Goal: Transaction & Acquisition: Purchase product/service

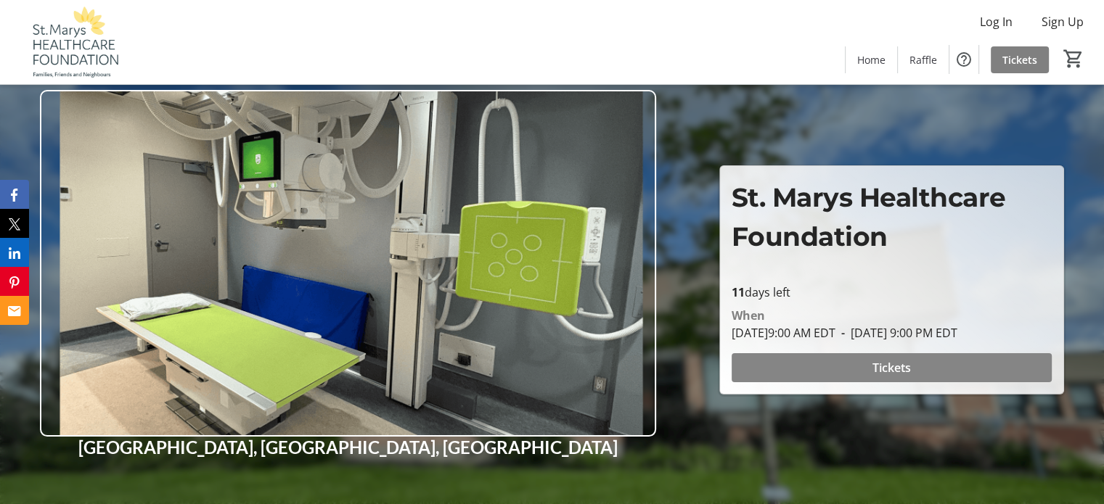
click at [903, 377] on span "Tickets" at bounding box center [891, 367] width 38 height 17
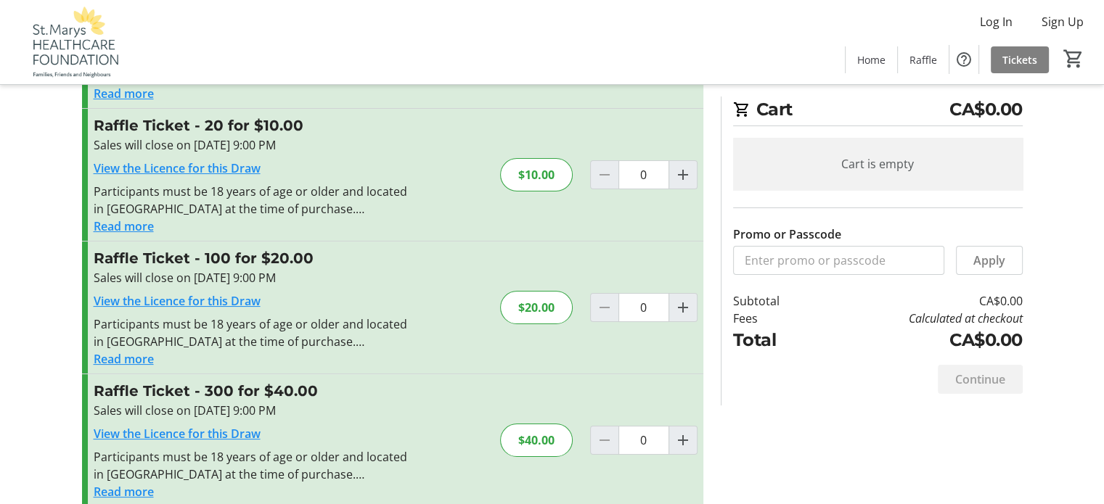
scroll to position [145, 0]
click at [674, 316] on mat-icon "Increment by one" at bounding box center [682, 306] width 17 height 17
type input "1"
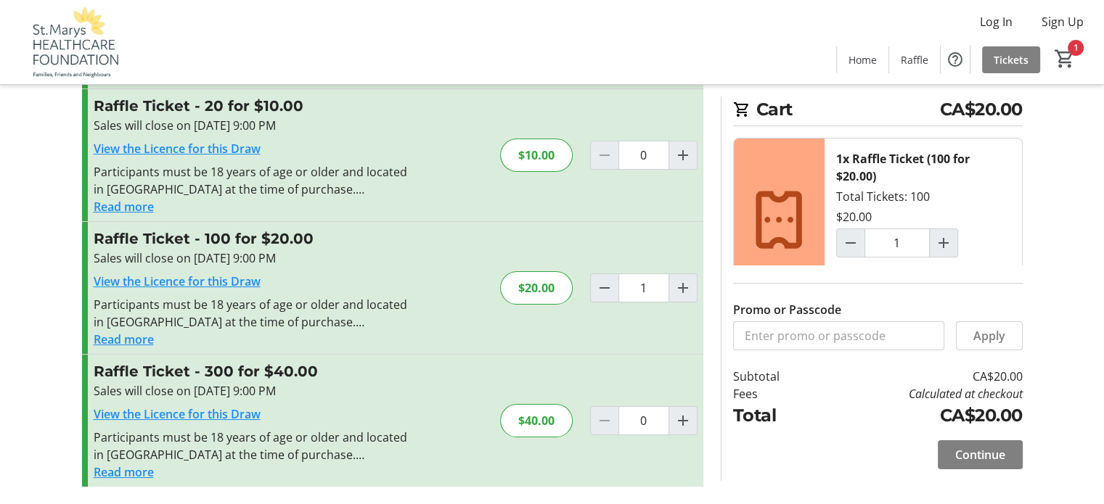
scroll to position [308, 0]
click at [977, 446] on span "Continue" at bounding box center [980, 454] width 50 height 17
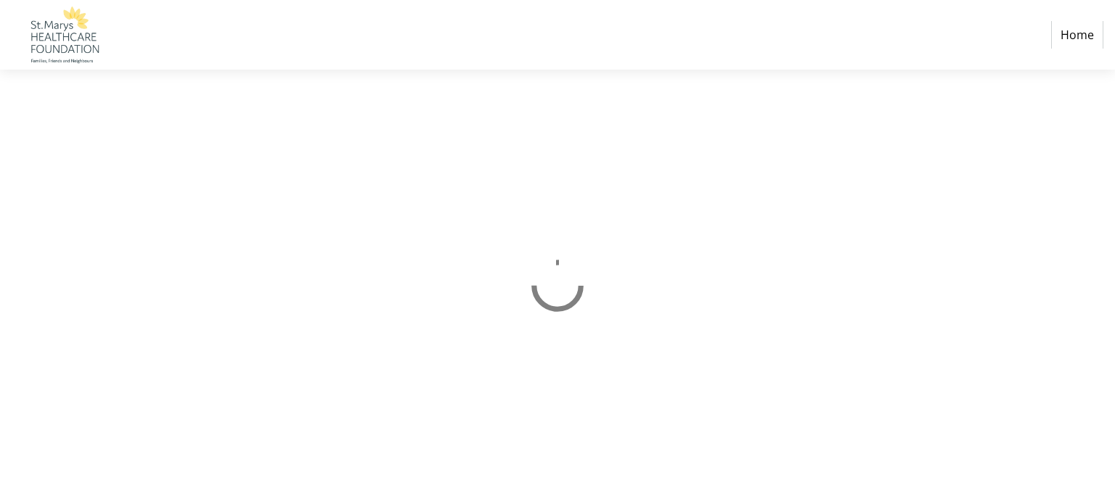
select select "CA"
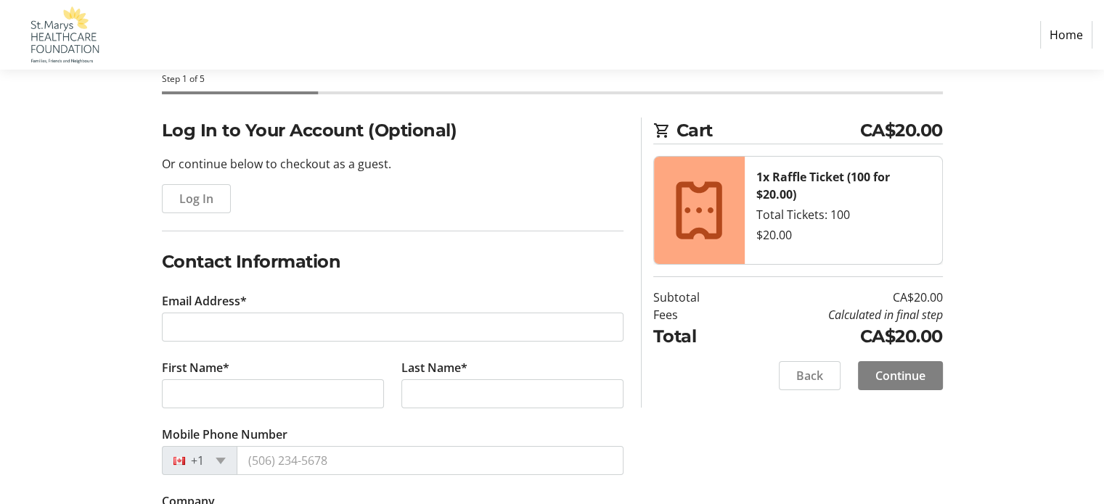
scroll to position [218, 0]
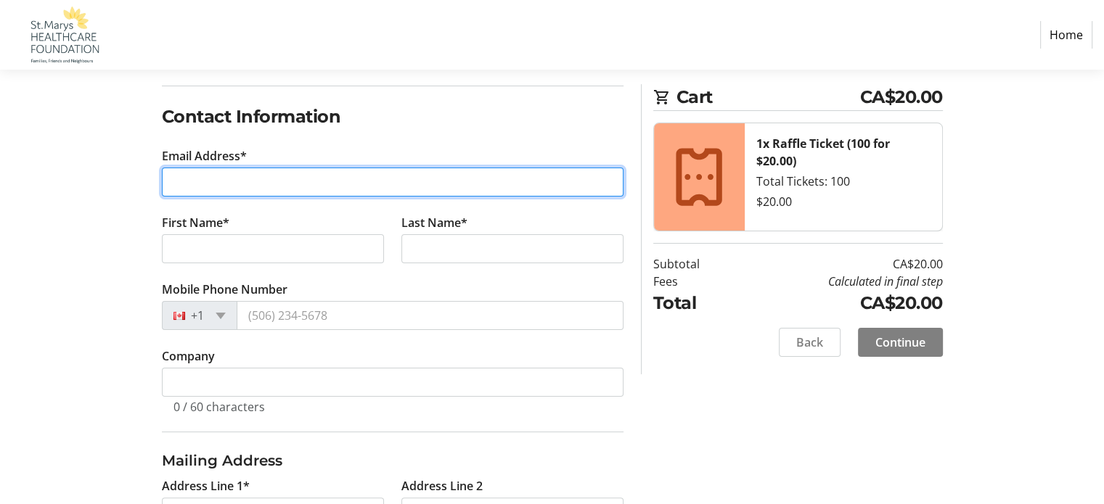
click at [259, 197] on input "Email Address*" at bounding box center [393, 182] width 462 height 29
type input "[EMAIL_ADDRESS][PERSON_NAME][DOMAIN_NAME]"
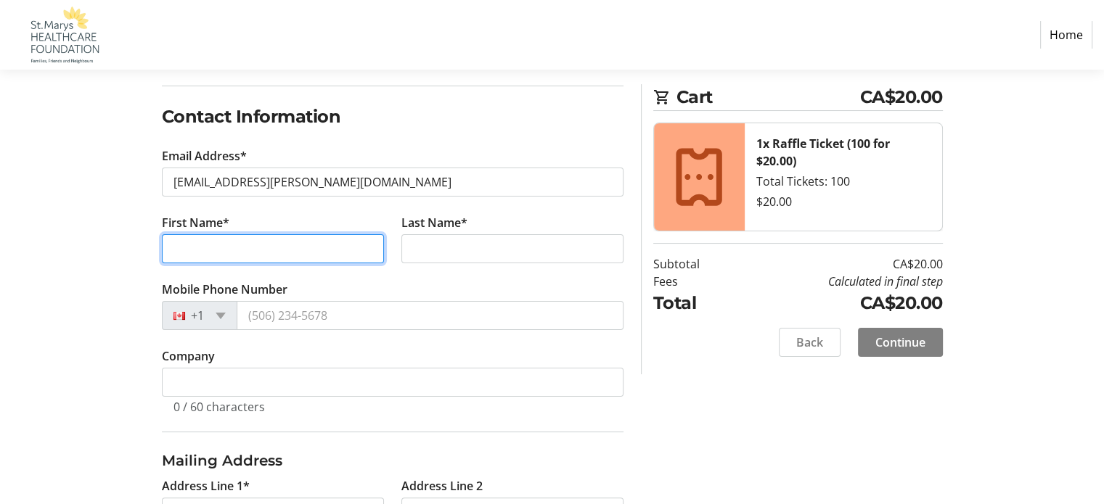
type input "[PERSON_NAME]"
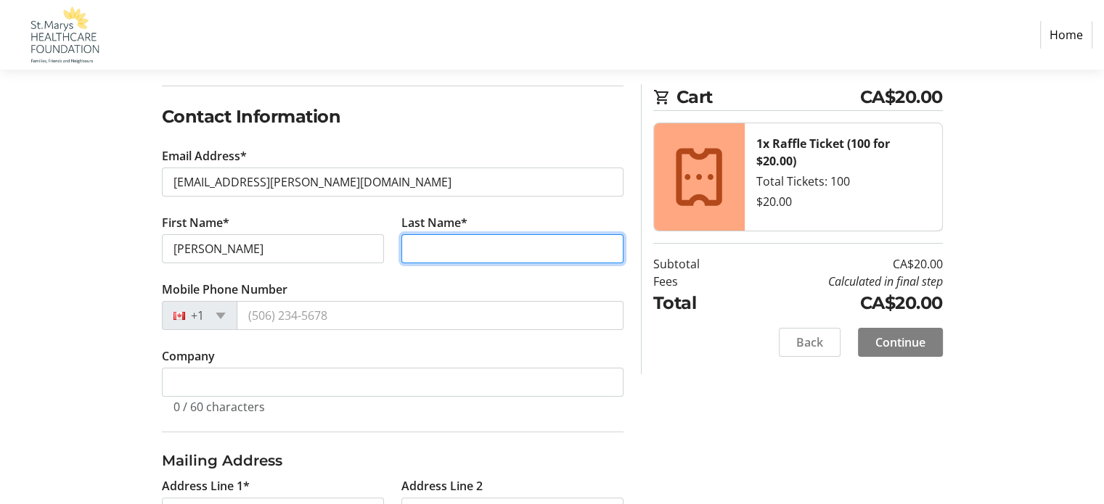
type input "[PERSON_NAME]"
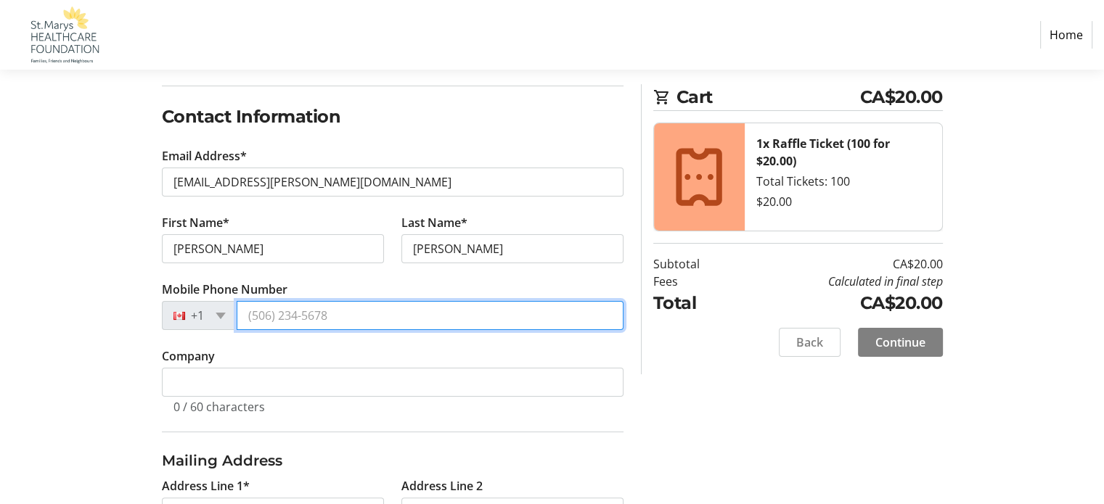
type input "[PHONE_NUMBER]"
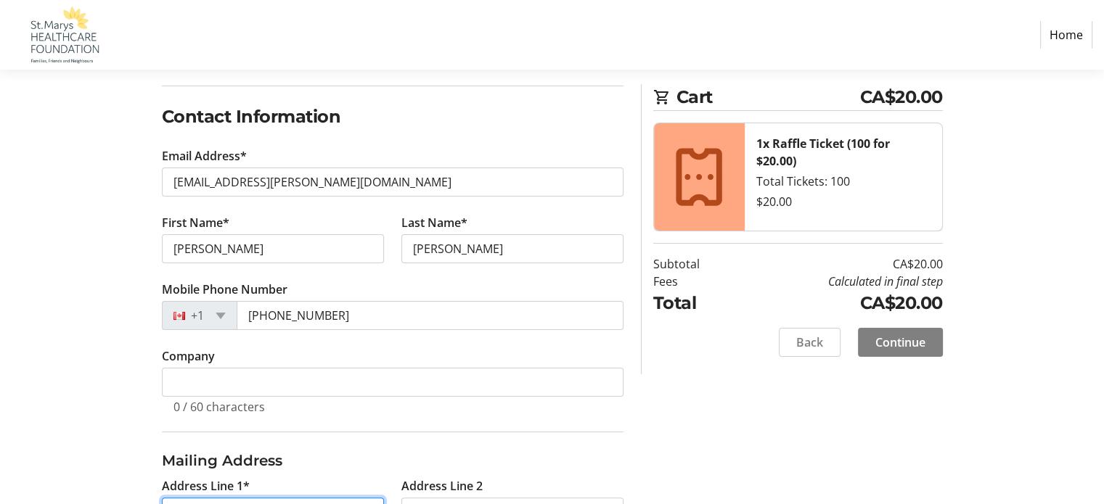
type input "[STREET_ADDRESS]"
type input "St Marys"
select select "ON"
type input "N4X 1E8"
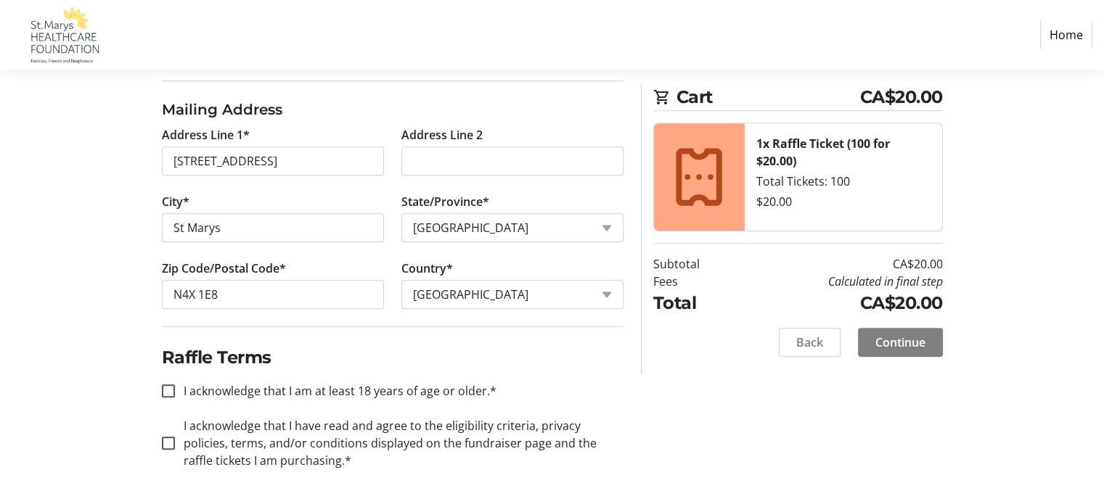
scroll to position [816, 0]
click at [174, 385] on input "I acknowledge that I am at least 18 years of age or older.*" at bounding box center [168, 391] width 13 height 13
checkbox input "true"
click at [168, 437] on input "I acknowledge that I have read and agree to the eligibility criteria, privacy p…" at bounding box center [168, 443] width 13 height 13
checkbox input "true"
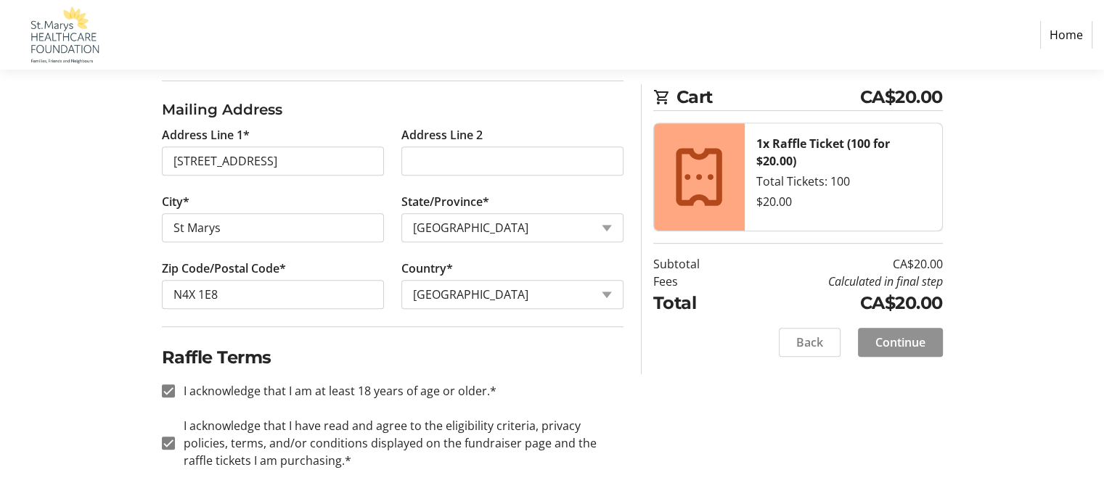
click at [905, 351] on span "Continue" at bounding box center [900, 342] width 50 height 17
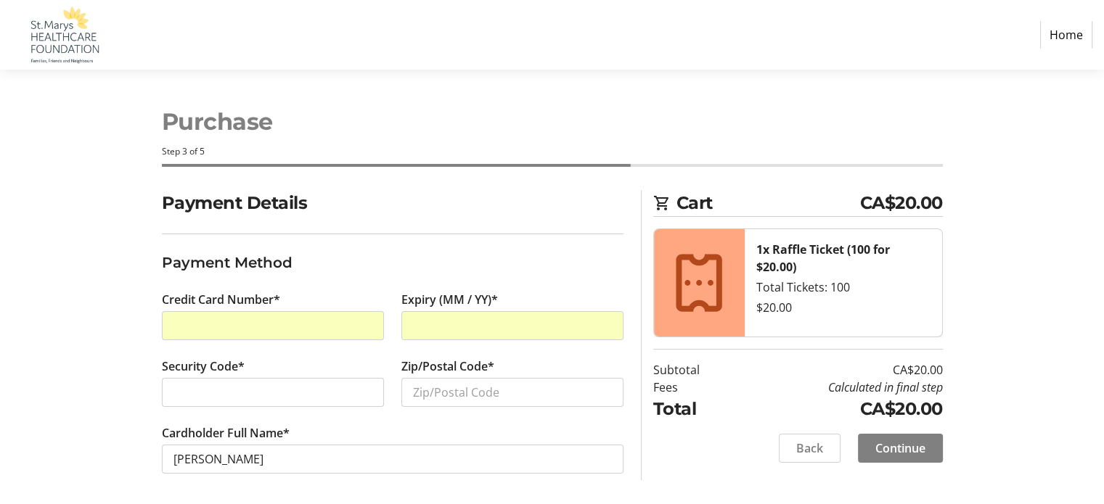
click at [250, 407] on div at bounding box center [273, 392] width 222 height 29
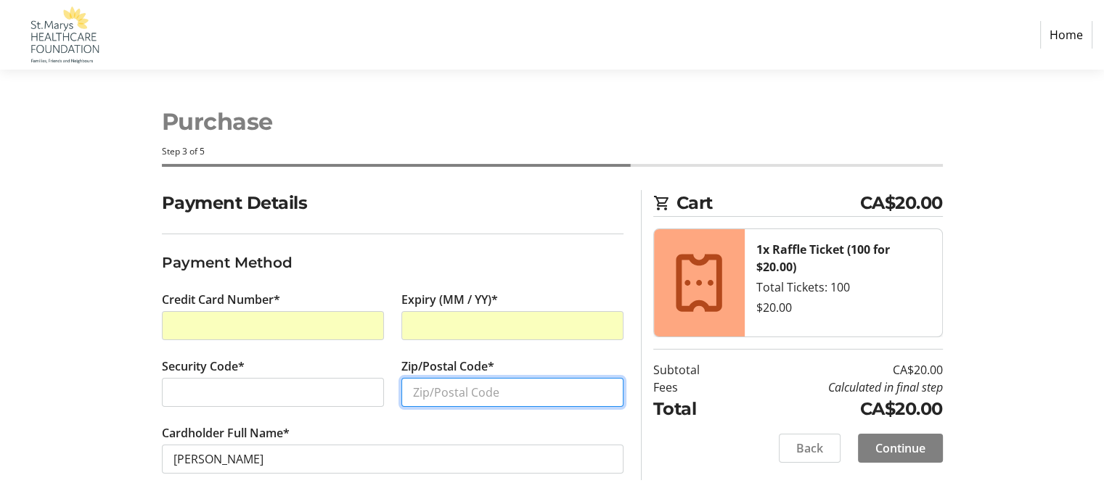
click at [473, 407] on input "Zip/Postal Code*" at bounding box center [512, 392] width 222 height 29
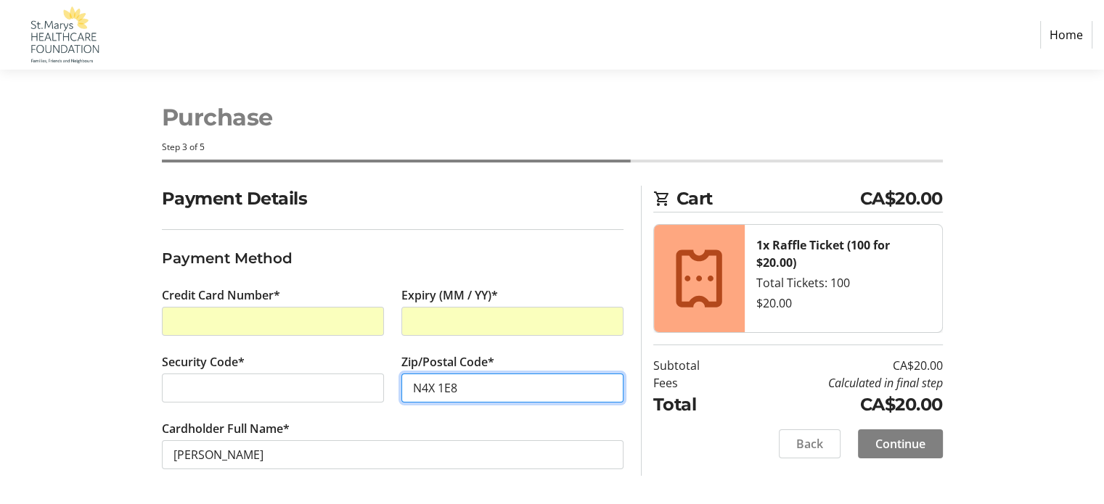
scroll to position [110, 0]
type input "N4X 1E8"
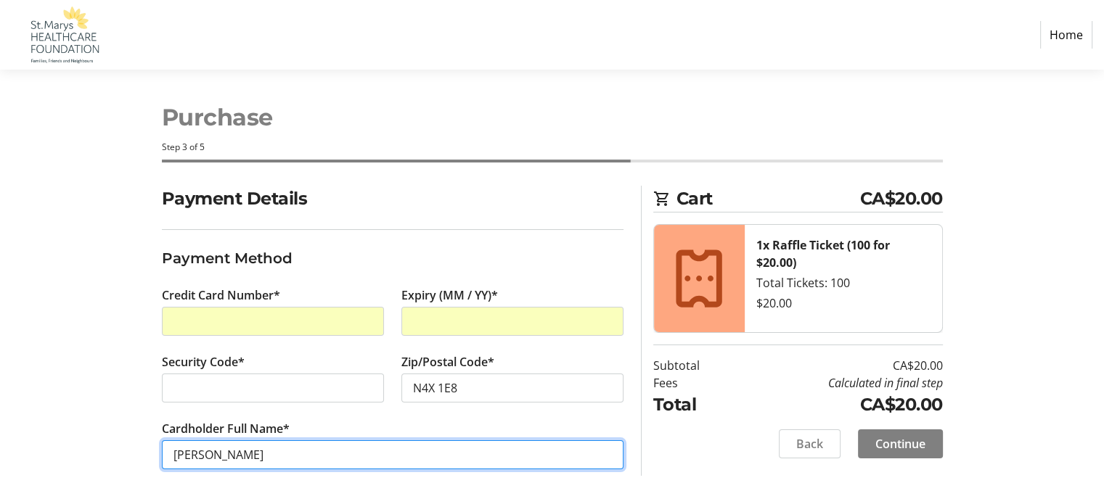
click at [209, 441] on input "[PERSON_NAME]" at bounding box center [393, 454] width 462 height 29
type input "[PERSON_NAME] [PERSON_NAME]"
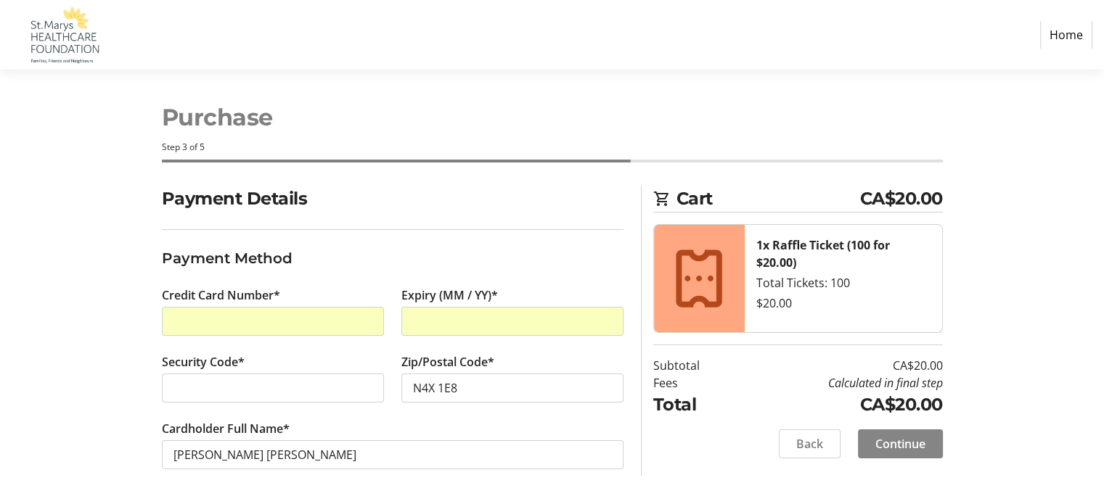
click at [883, 435] on span "Continue" at bounding box center [900, 443] width 50 height 17
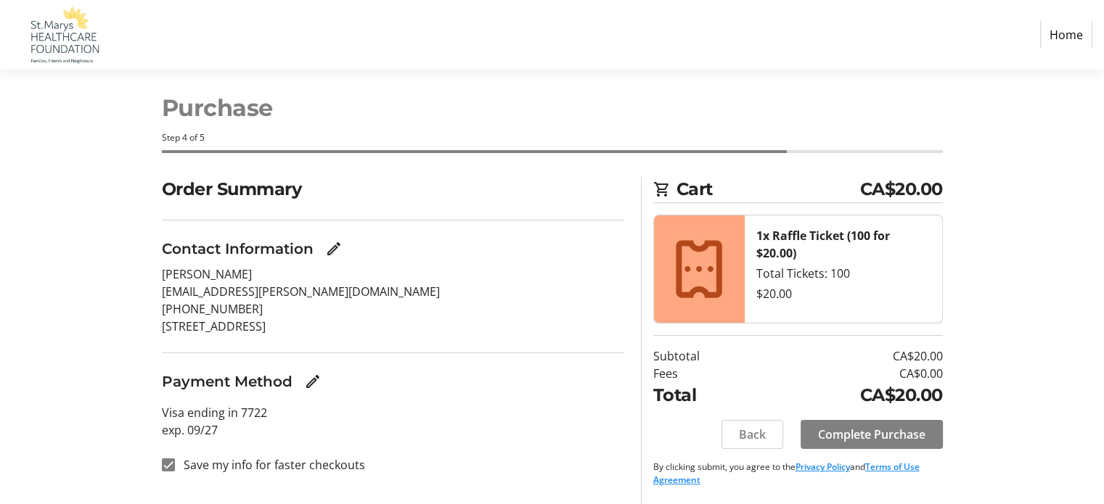
scroll to position [112, 0]
click at [173, 472] on input "Save my info for faster checkouts" at bounding box center [168, 465] width 13 height 13
checkbox input "false"
click at [842, 428] on span "Complete Purchase" at bounding box center [871, 434] width 107 height 17
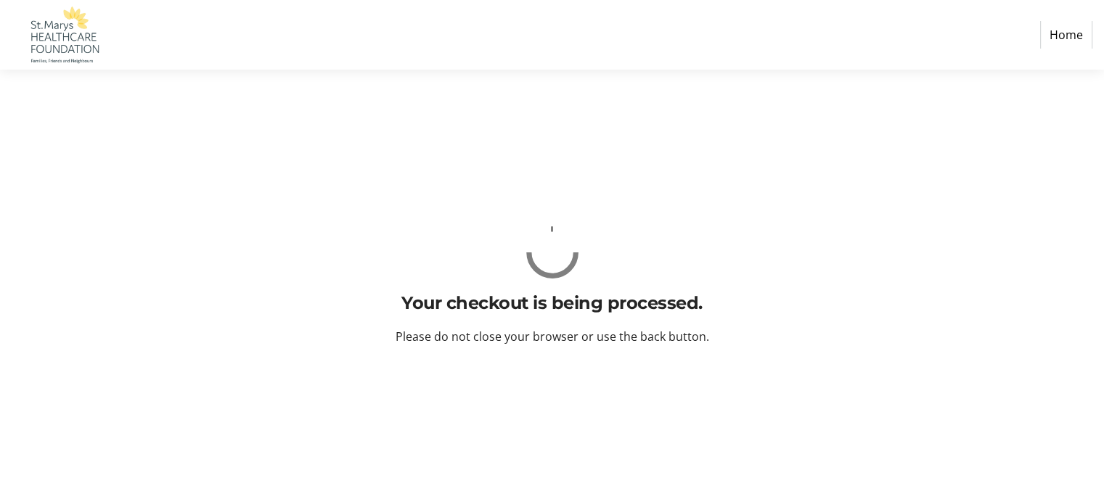
scroll to position [0, 0]
